Goal: Information Seeking & Learning: Learn about a topic

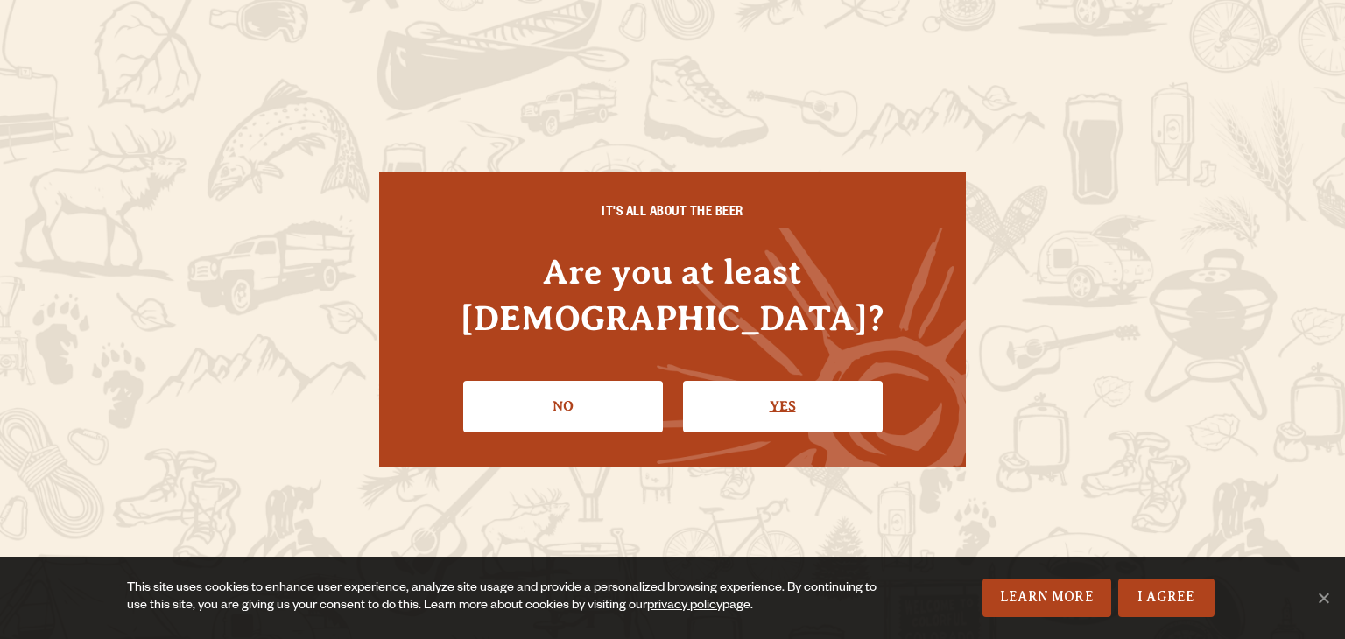
click at [732, 382] on link "Yes" at bounding box center [783, 406] width 200 height 51
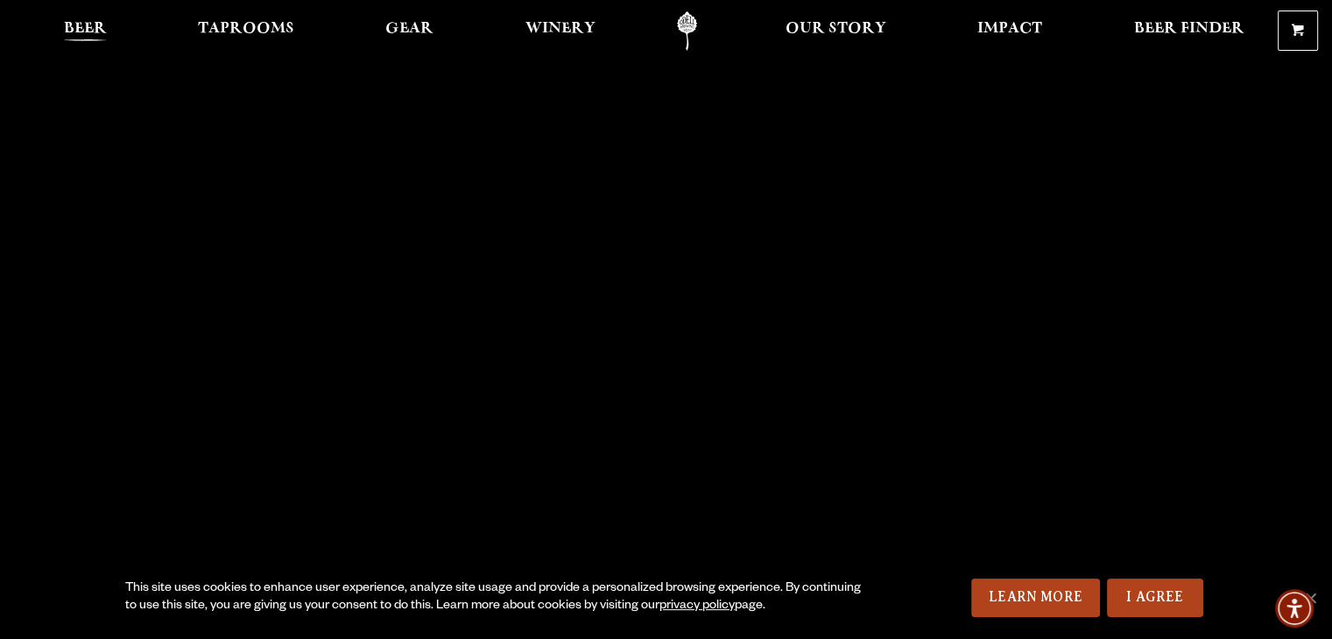
click at [75, 22] on span "Beer" at bounding box center [85, 29] width 43 height 14
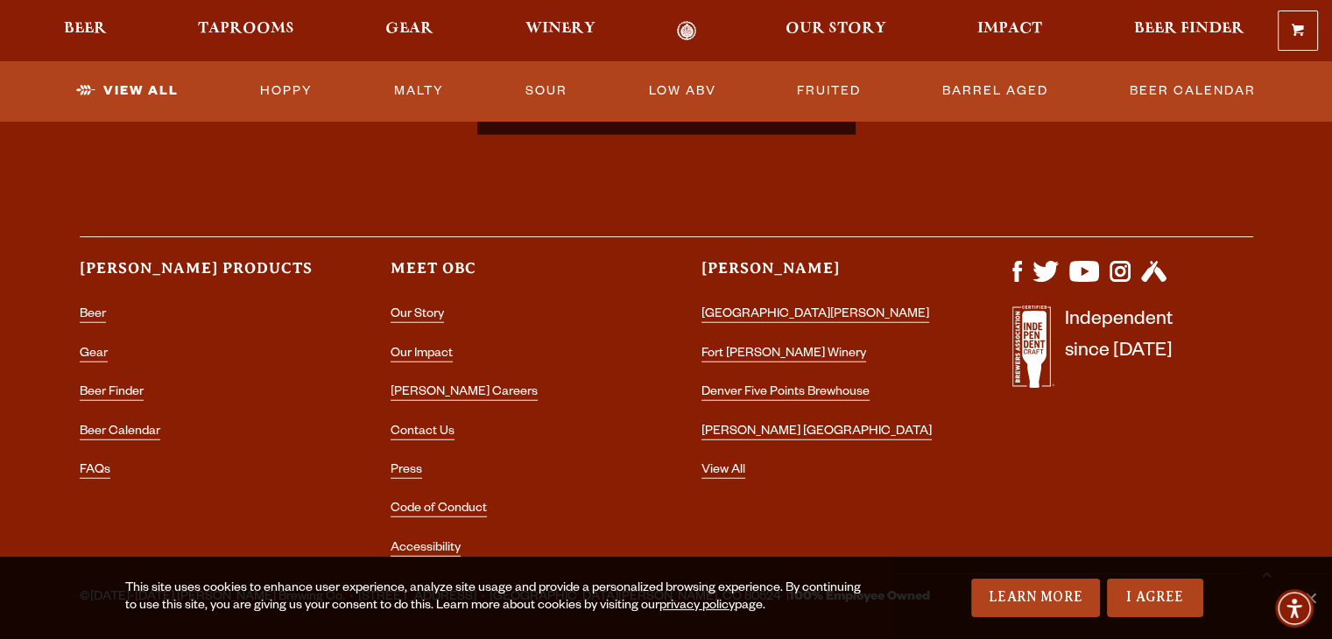
scroll to position [4575, 0]
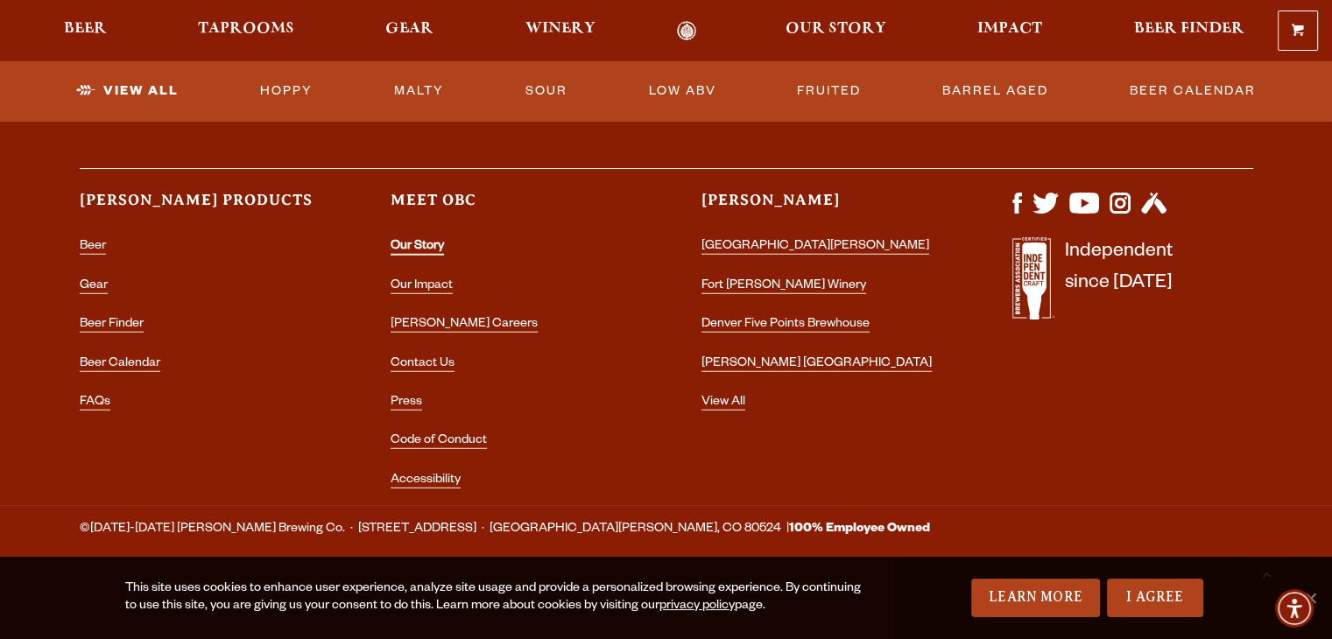
click at [402, 251] on link "Our Story" at bounding box center [417, 248] width 53 height 16
